Goal: Task Accomplishment & Management: Use online tool/utility

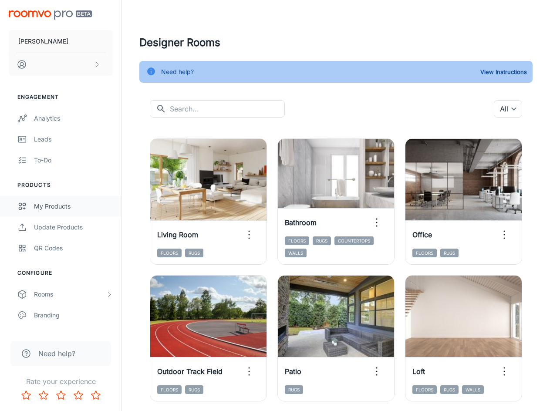
click at [53, 211] on div "My Products" at bounding box center [73, 207] width 79 height 10
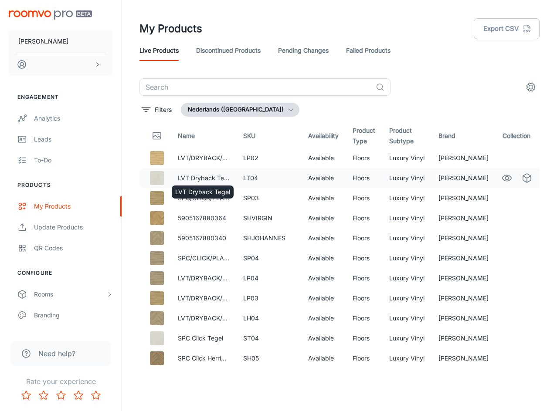
click at [200, 181] on div "LVT Dryback Tegel" at bounding box center [203, 190] width 64 height 20
click at [43, 294] on div "Rooms" at bounding box center [70, 295] width 72 height 10
click at [44, 315] on div "My Rooms" at bounding box center [73, 316] width 79 height 10
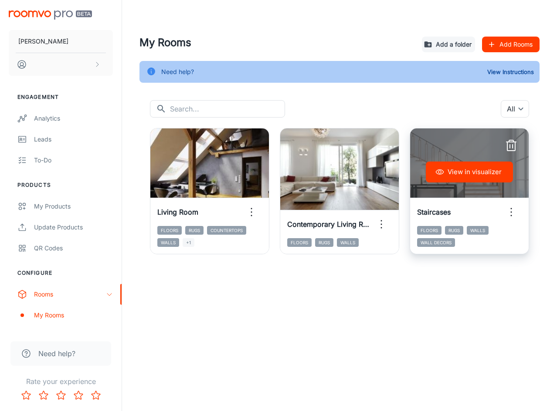
click at [452, 202] on div "Staircases" at bounding box center [469, 212] width 119 height 28
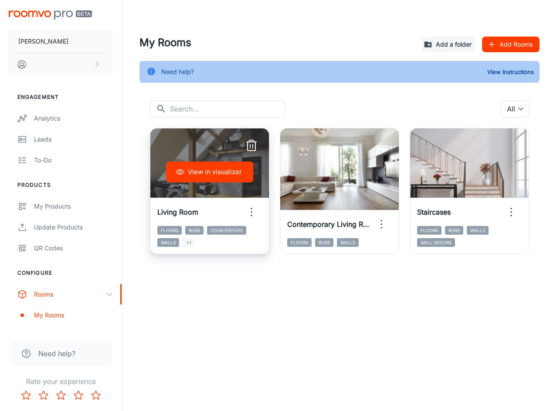
click at [218, 173] on button "View in visualizer" at bounding box center [209, 172] width 87 height 21
